Goal: Information Seeking & Learning: Find contact information

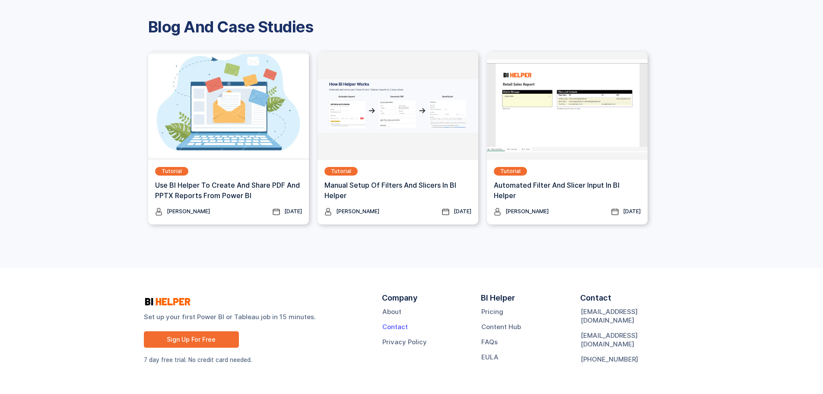
click at [394, 328] on link "Contact" at bounding box center [394, 326] width 25 height 9
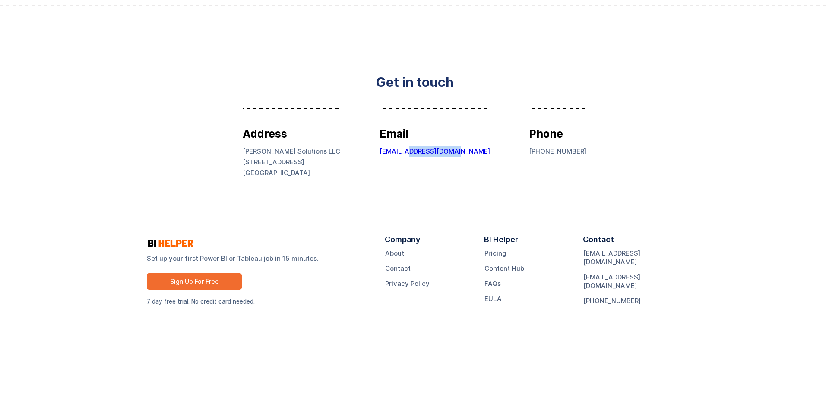
drag, startPoint x: 472, startPoint y: 152, endPoint x: 429, endPoint y: 153, distance: 42.8
click at [429, 153] on div "Address [PERSON_NAME] Solutions LLC [STREET_ADDRESS] Email [EMAIL_ADDRESS][DOMA…" at bounding box center [415, 145] width 344 height 109
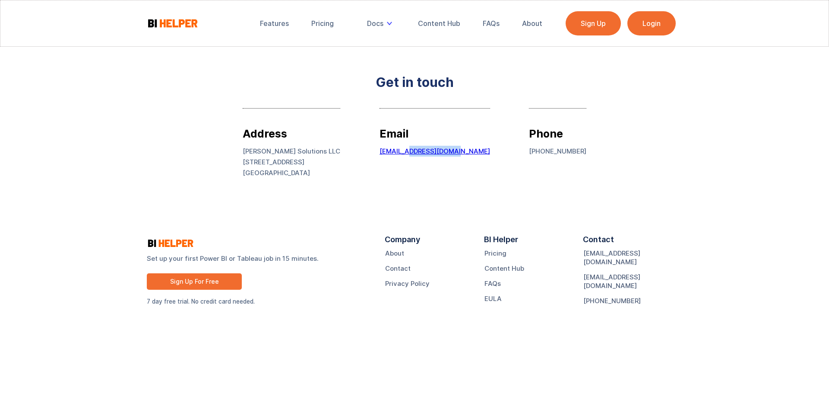
copy link "[DOMAIN_NAME]"
